Goal: Information Seeking & Learning: Learn about a topic

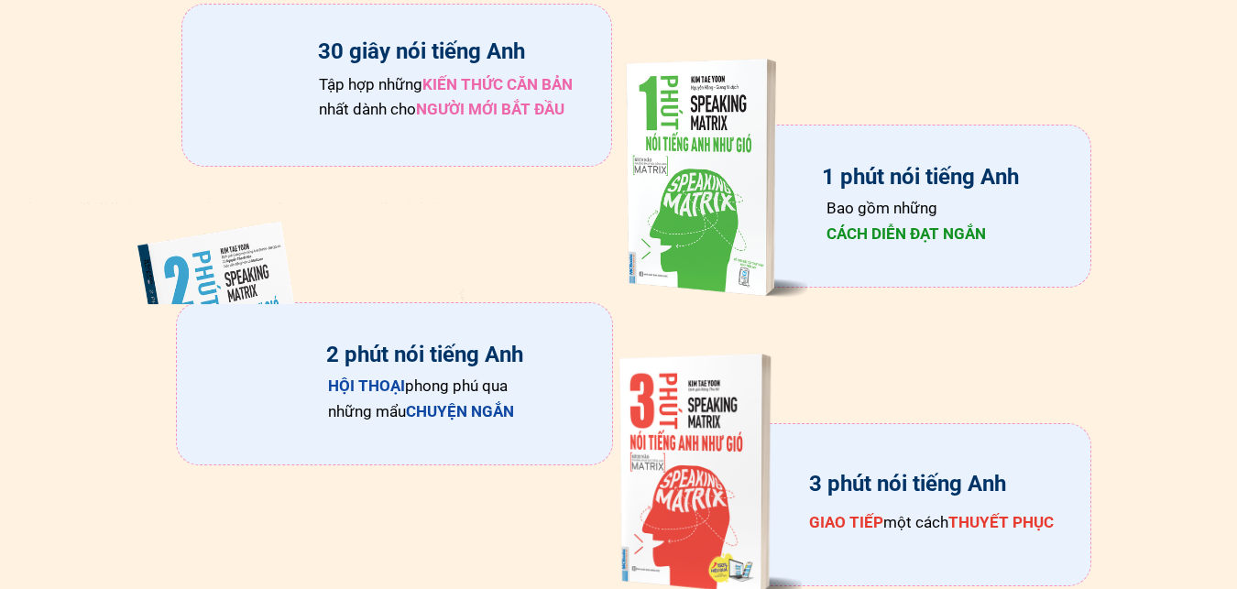
scroll to position [3023, 0]
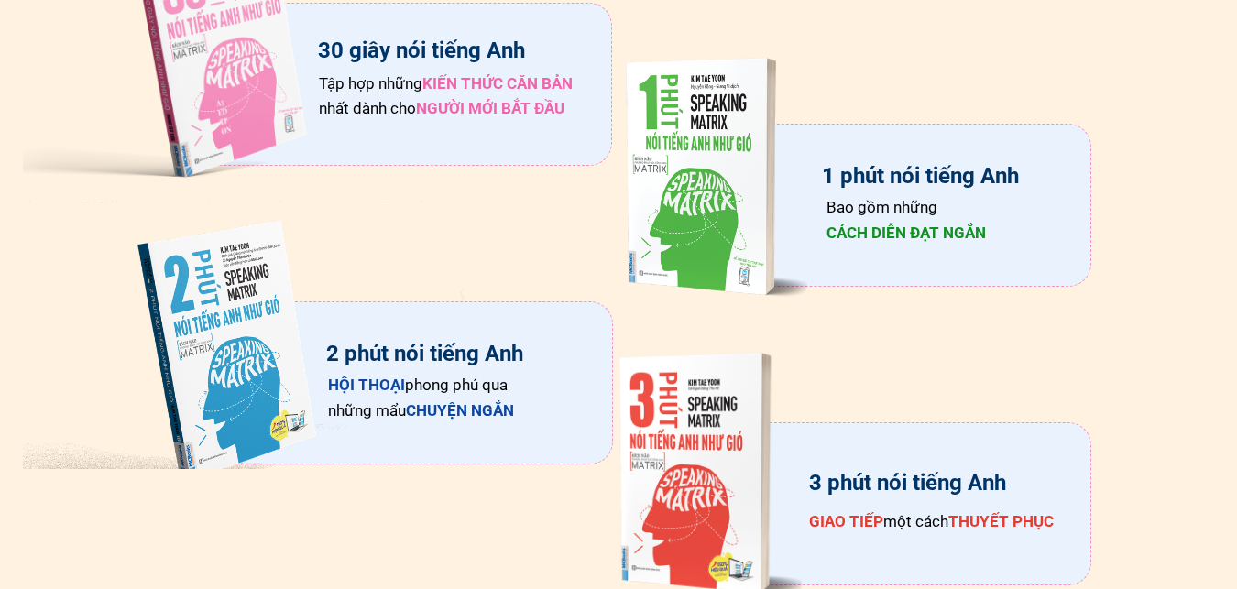
click at [490, 91] on span "KIẾN THỨC CĂN BẢN" at bounding box center [497, 83] width 150 height 18
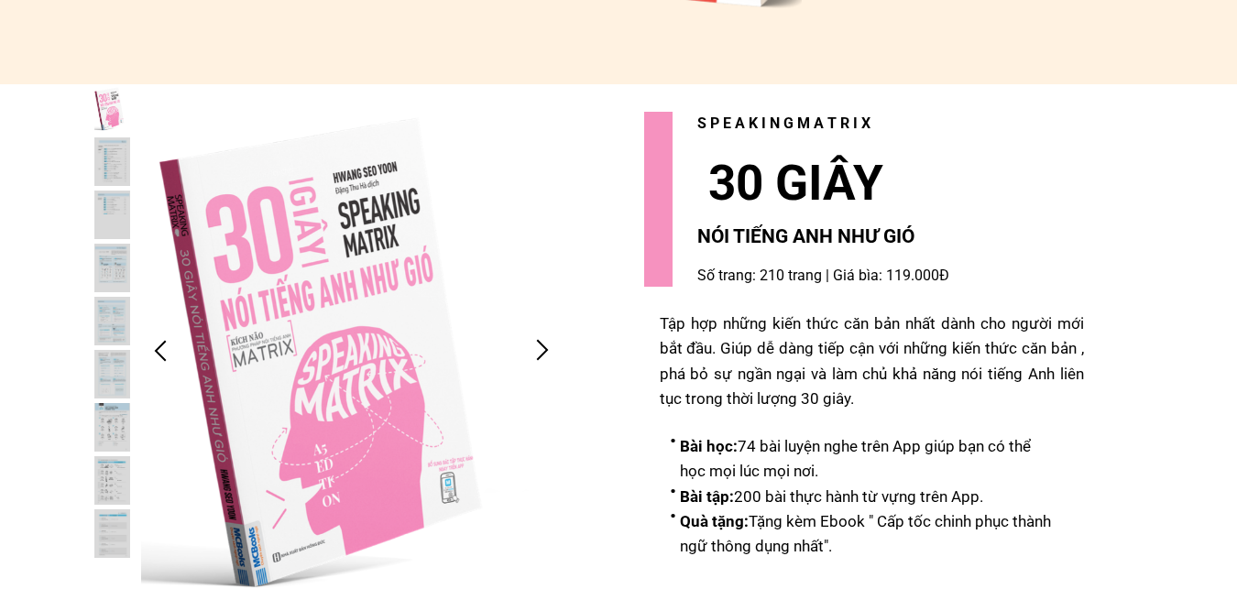
scroll to position [3940, 0]
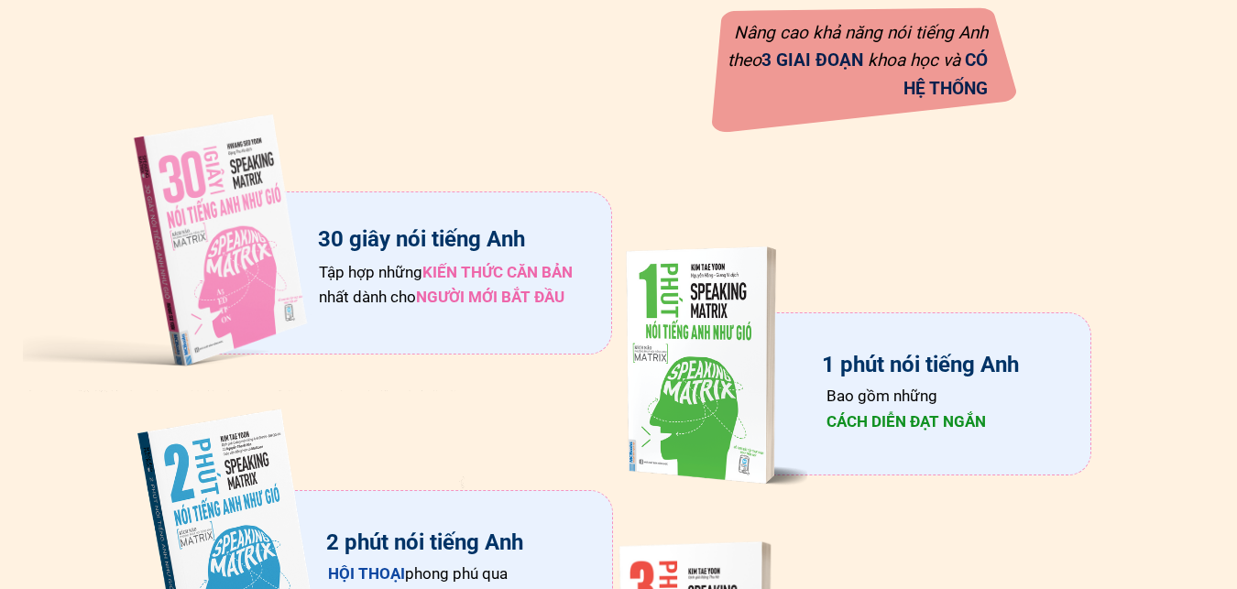
scroll to position [2932, 0]
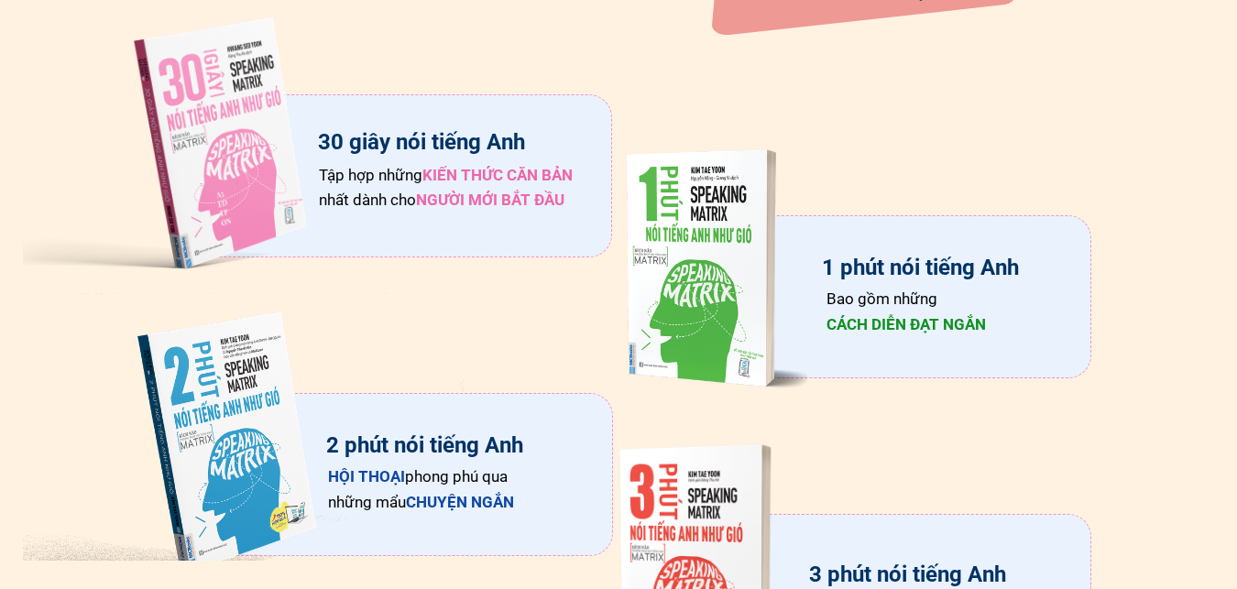
drag, startPoint x: 307, startPoint y: 146, endPoint x: 529, endPoint y: 146, distance: 221.7
click at [529, 146] on div "30 giây nói tiếng Anh Tập hợp những KIẾN THỨC CĂN BẢN nhất dành cho NGƯỜI MỚI B…" at bounding box center [317, 141] width 588 height 285
drag, startPoint x: 318, startPoint y: 139, endPoint x: 534, endPoint y: 142, distance: 216.2
click at [534, 142] on div "30 giây nói tiếng Anh Tập hợp những KIẾN THỨC CĂN BẢN nhất dành cho NGƯỜI MỚI B…" at bounding box center [317, 141] width 588 height 285
drag, startPoint x: 325, startPoint y: 140, endPoint x: 517, endPoint y: 135, distance: 191.6
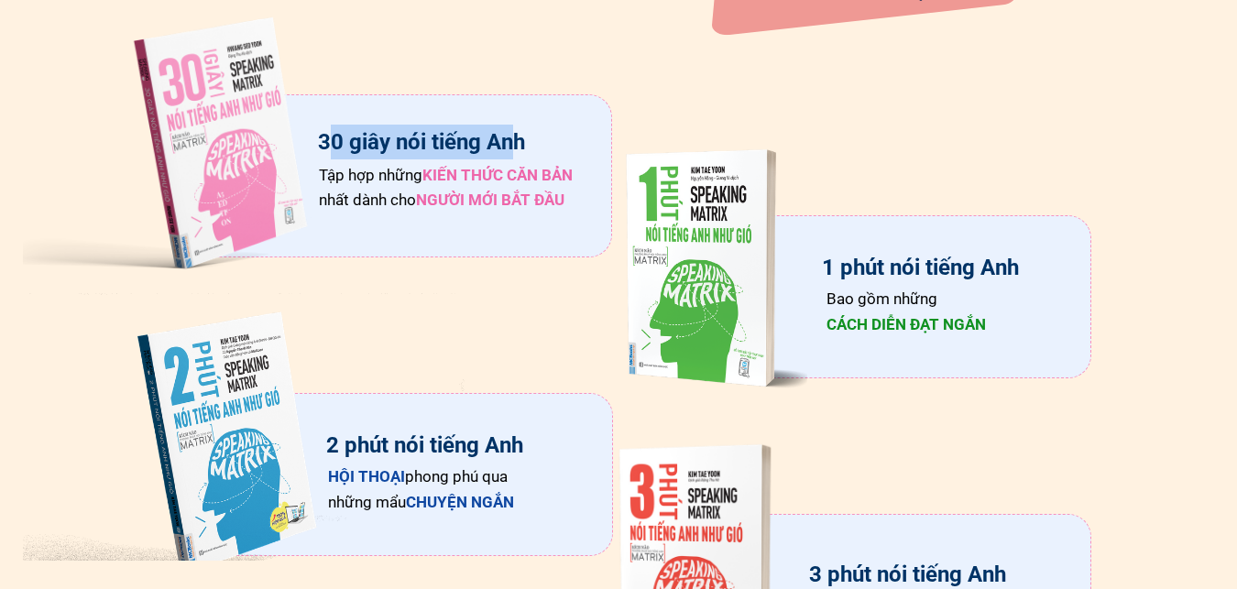
click at [517, 135] on div "30 giây nói tiếng Anh" at bounding box center [421, 142] width 210 height 35
click at [392, 132] on div "30 giây nói tiếng Anh" at bounding box center [421, 142] width 210 height 35
click at [319, 145] on div "30 giây nói tiếng Anh" at bounding box center [421, 142] width 210 height 35
drag, startPoint x: 319, startPoint y: 145, endPoint x: 395, endPoint y: 147, distance: 76.1
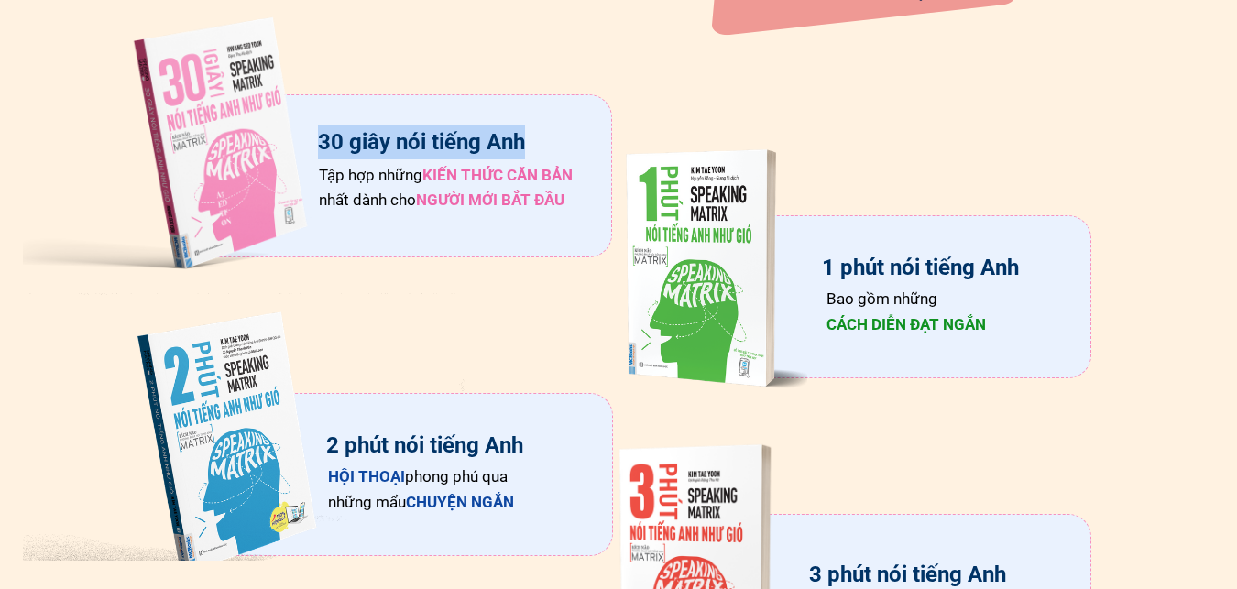
click at [395, 147] on div "30 giây nói tiếng Anh" at bounding box center [421, 142] width 210 height 35
copy div "30 giây nói tiếng Anh"
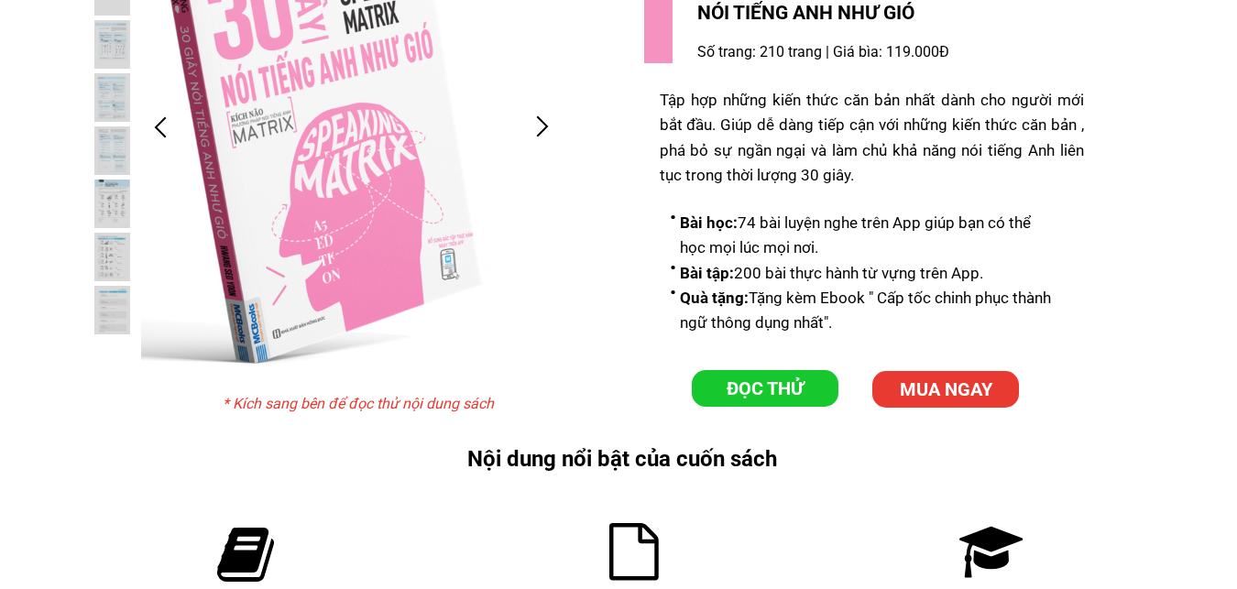
scroll to position [3940, 0]
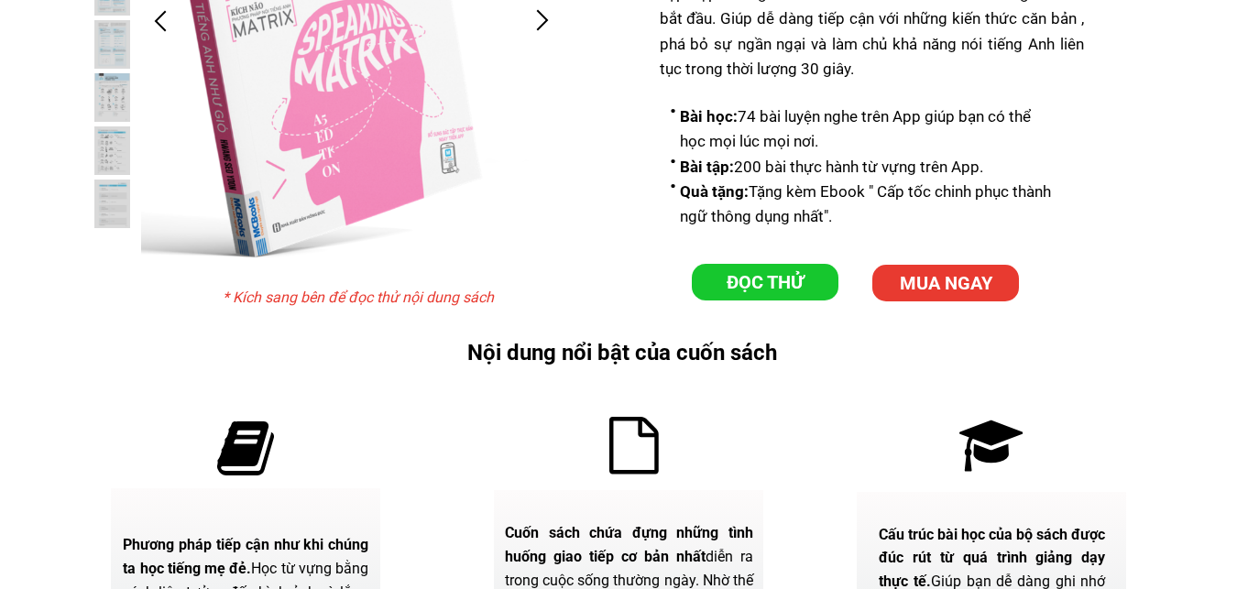
click at [790, 296] on p "ĐỌC THỬ" at bounding box center [765, 282] width 147 height 37
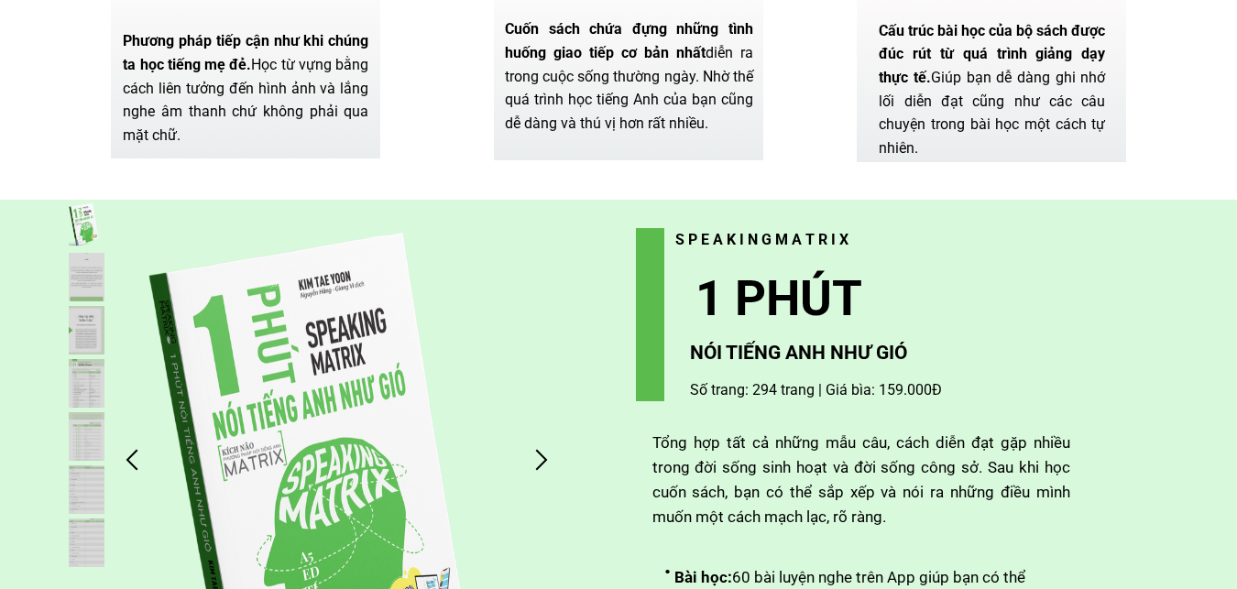
scroll to position [4672, 0]
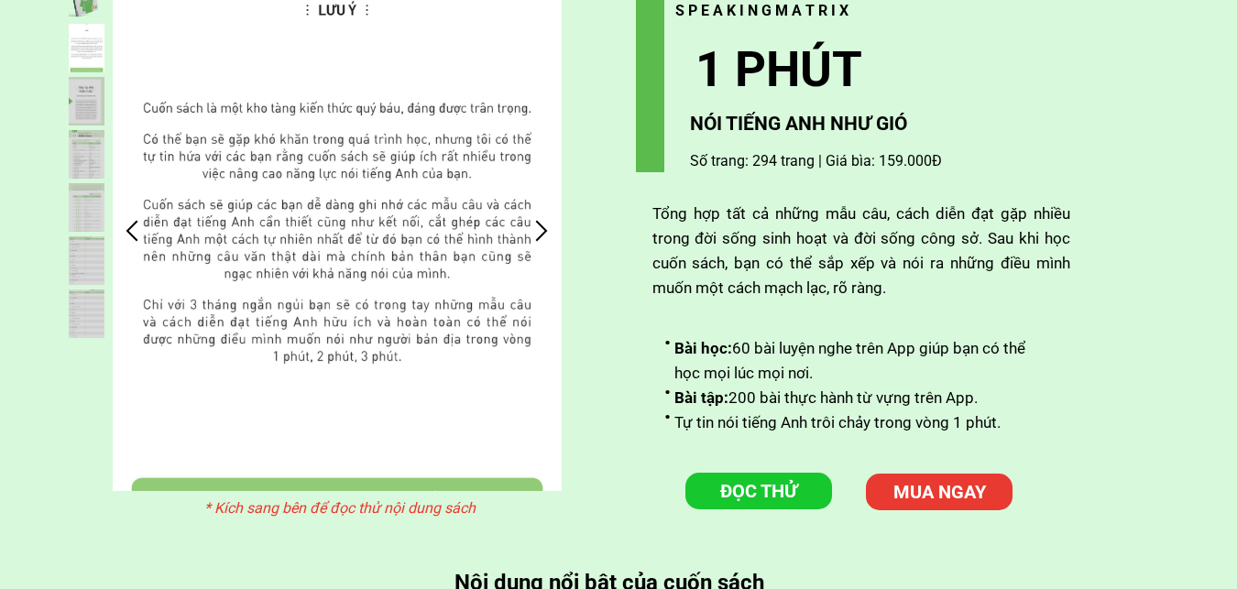
click at [752, 495] on p "ĐỌC THỬ" at bounding box center [758, 491] width 147 height 37
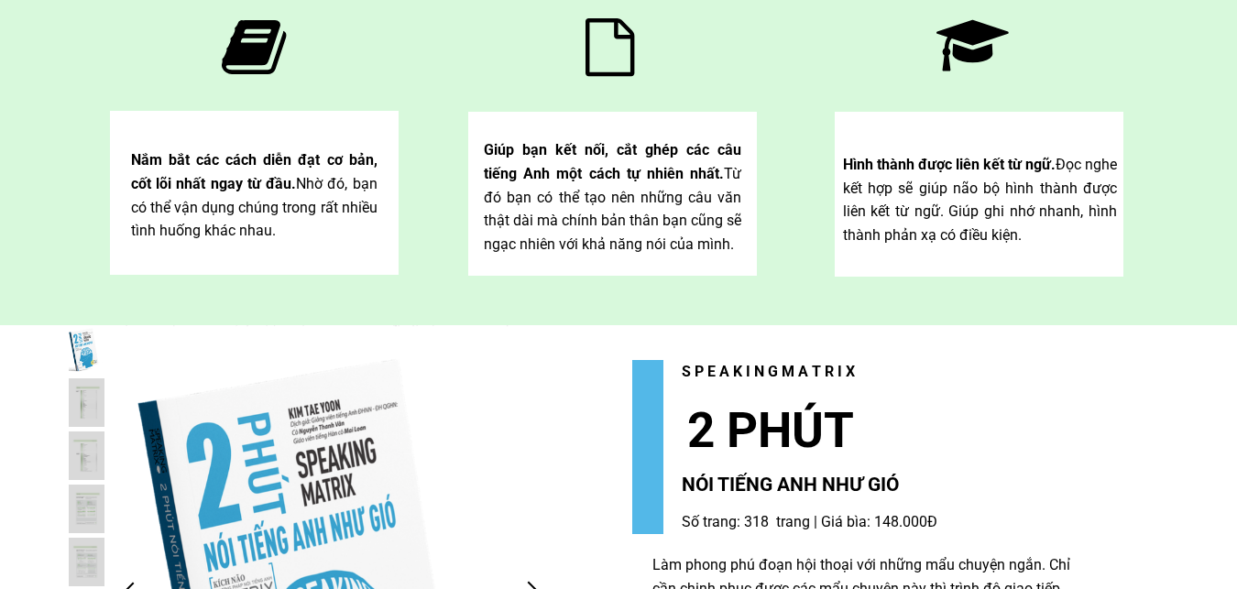
scroll to position [5680, 0]
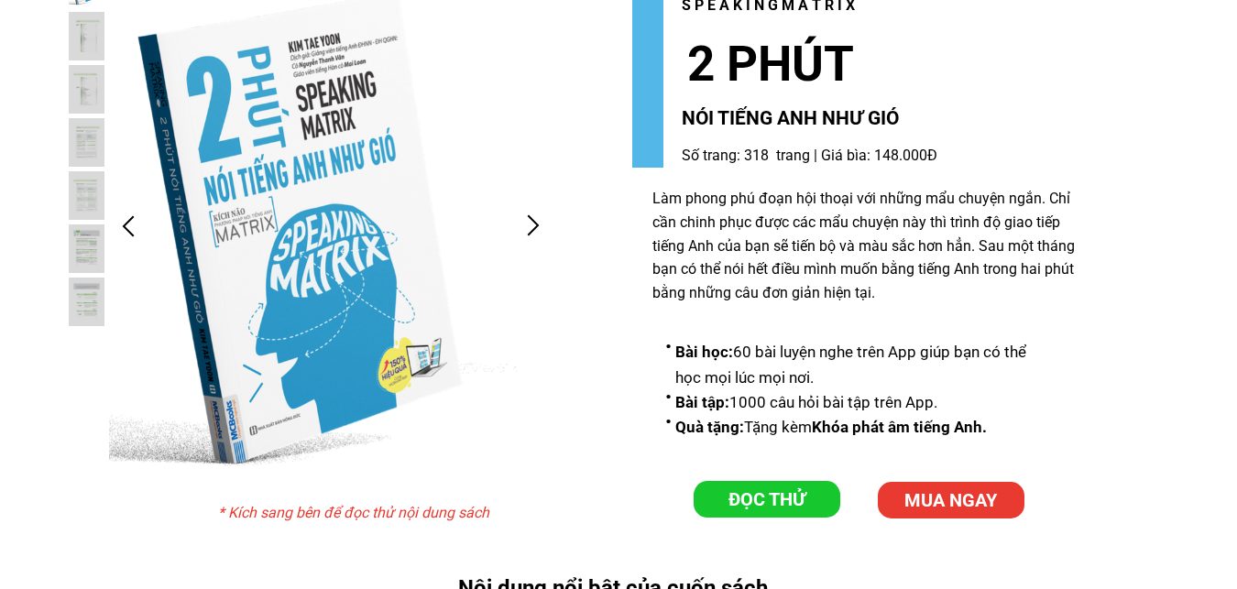
click at [749, 497] on p "ĐỌC THỬ" at bounding box center [767, 499] width 147 height 37
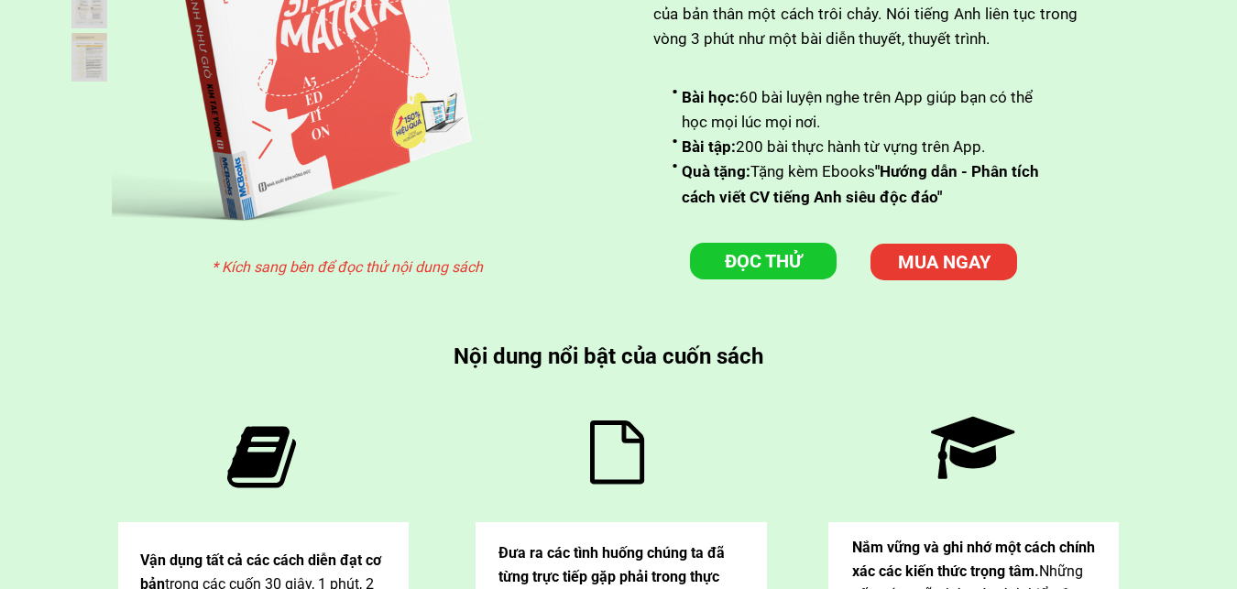
scroll to position [6963, 0]
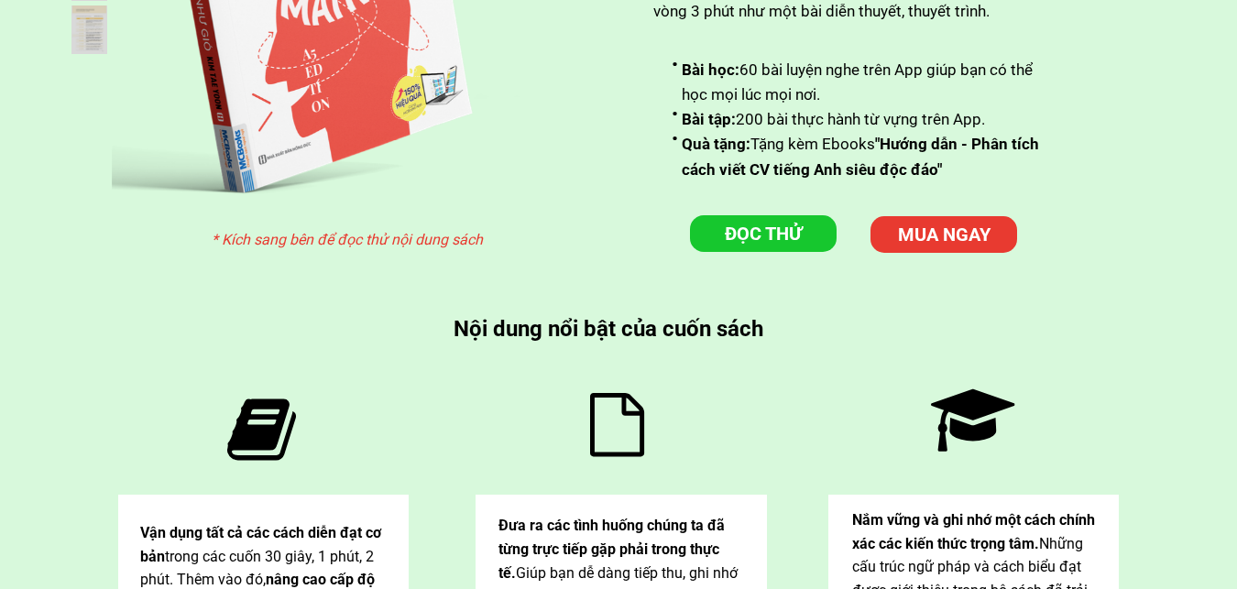
click at [789, 220] on p "ĐỌC THỬ" at bounding box center [763, 233] width 147 height 37
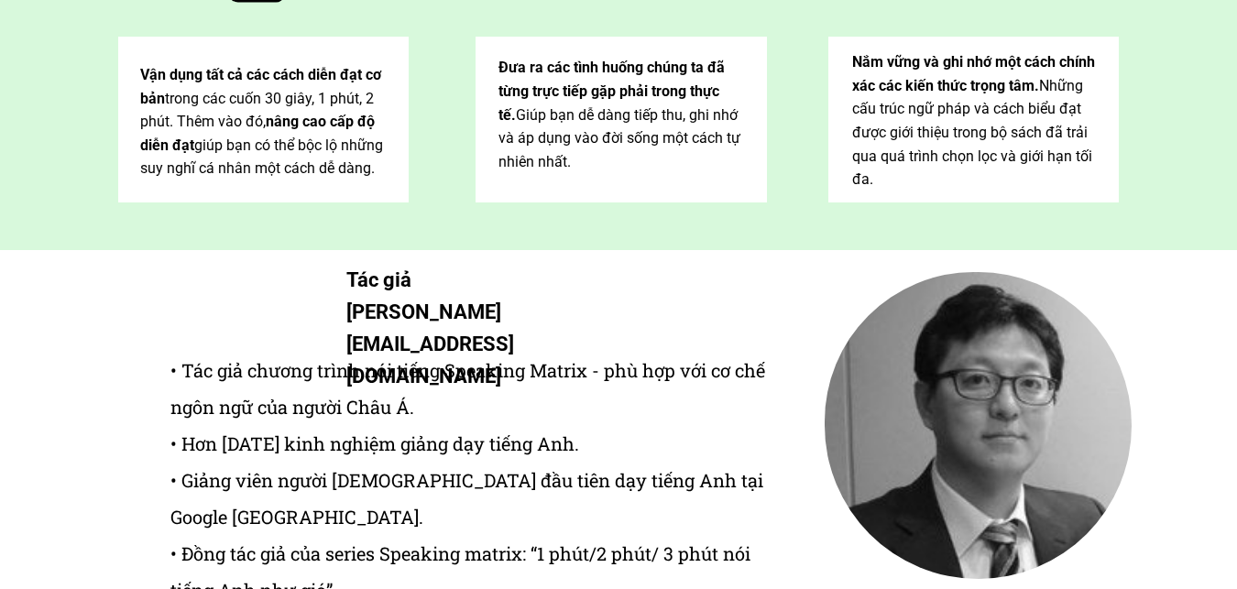
scroll to position [7329, 0]
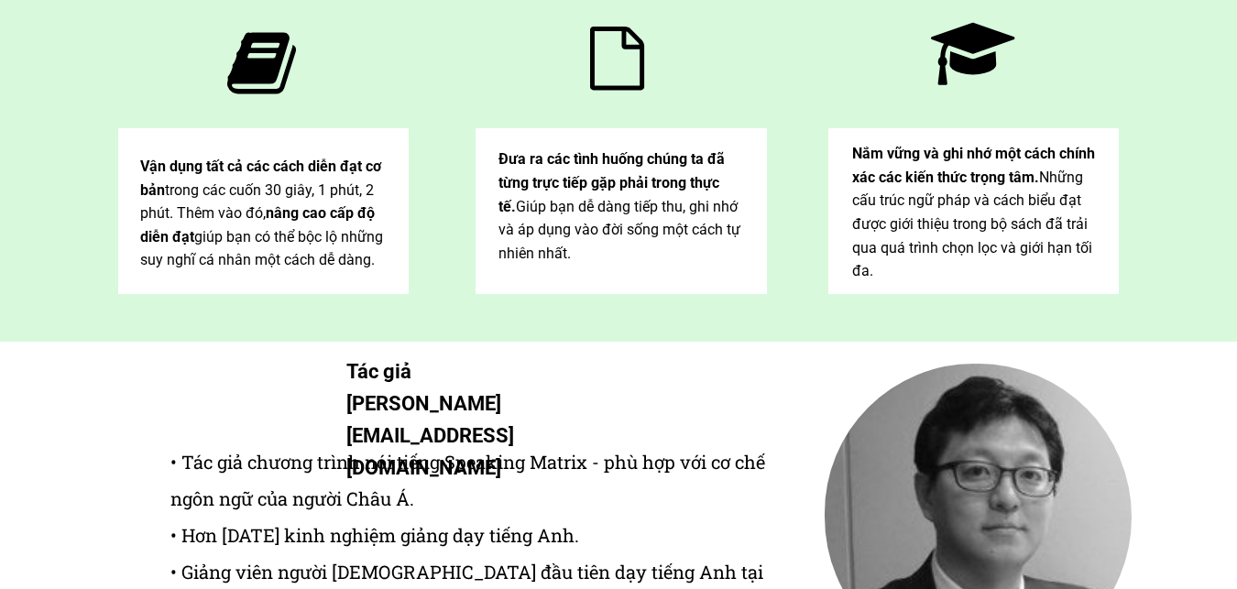
click at [341, 150] on div at bounding box center [263, 211] width 290 height 166
click at [342, 178] on div "Vận dụng tất cả các cách diễn đạt cơ bản trong các cuốn 30 giây, 1 phút, 2 phút…" at bounding box center [264, 213] width 248 height 117
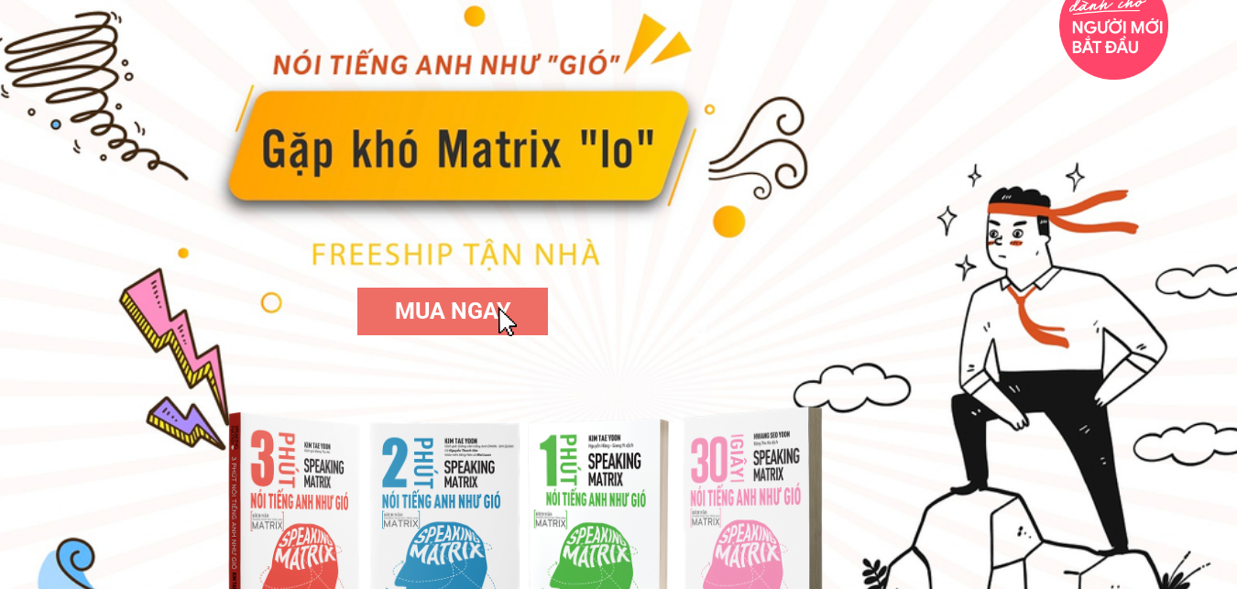
scroll to position [0, 0]
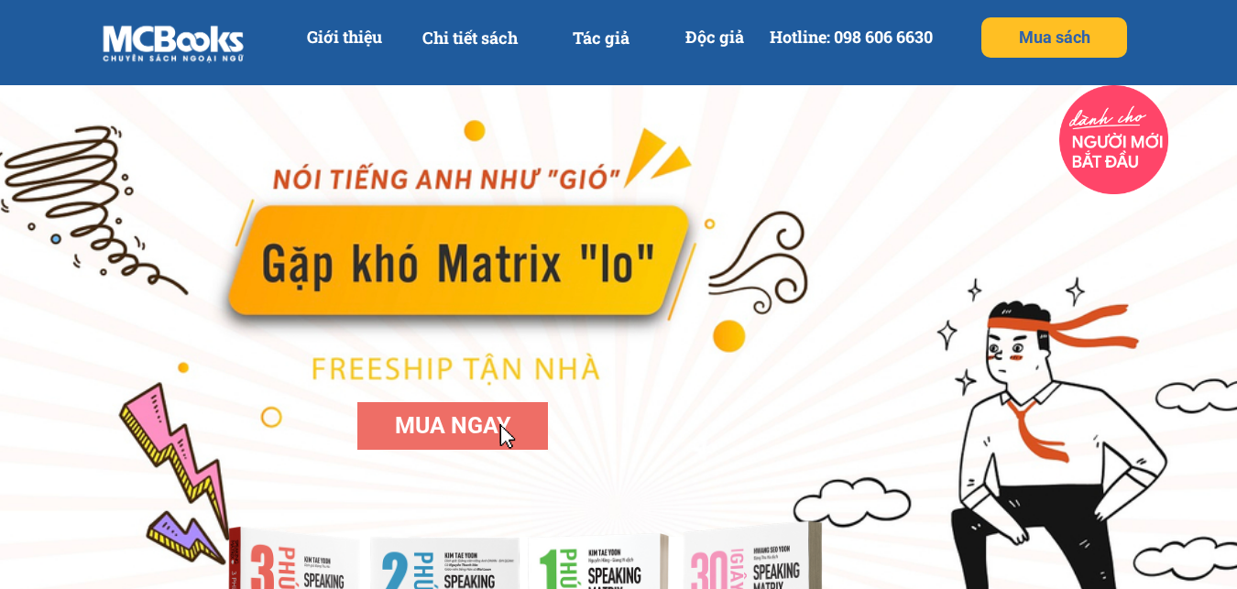
click at [383, 39] on p "Giới thiệu" at bounding box center [344, 36] width 95 height 41
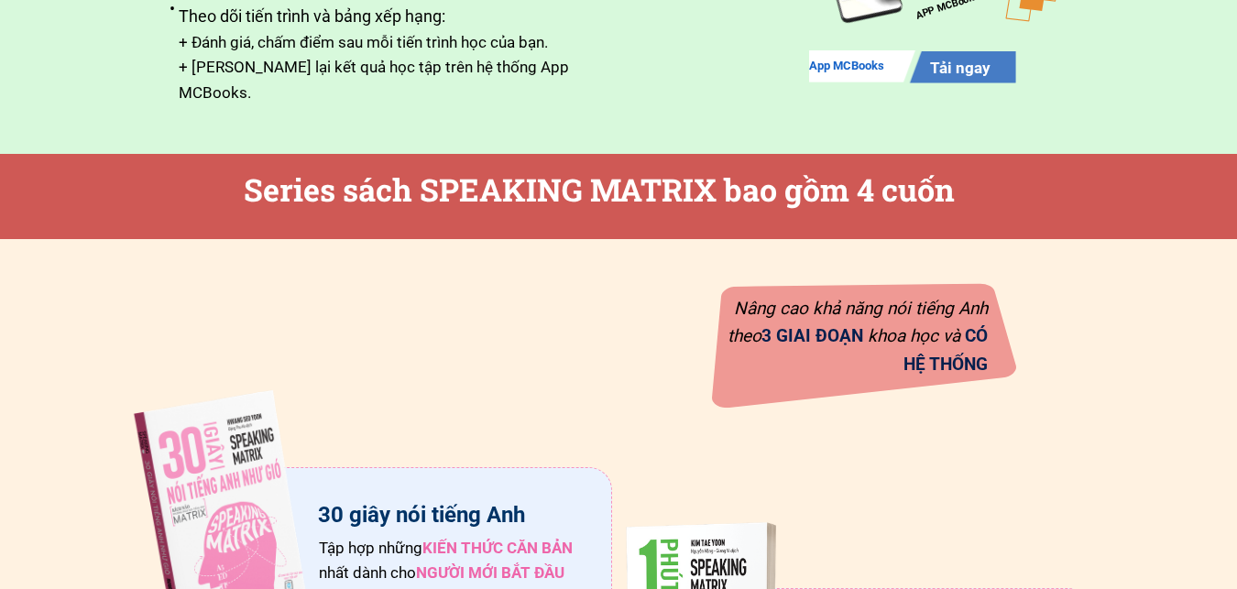
scroll to position [2713, 0]
